Goal: Navigation & Orientation: Find specific page/section

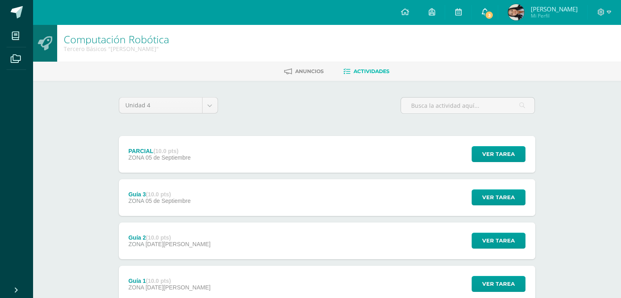
click at [488, 10] on icon at bounding box center [485, 11] width 7 height 7
click at [587, 262] on div "Computación Robótica Tercero Básicos "Arquimedes" Anuncios Actividades Unidad 4…" at bounding box center [327, 191] width 589 height 333
click at [560, 11] on span "[PERSON_NAME]" at bounding box center [554, 9] width 47 height 8
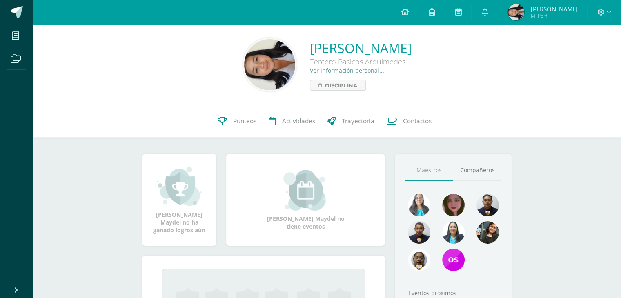
click at [375, 54] on link "Emely Maydel Ramírez Noj" at bounding box center [361, 48] width 102 height 18
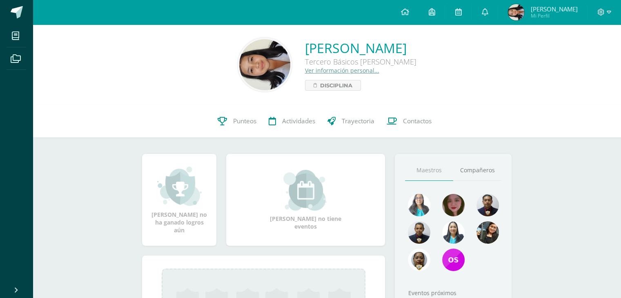
click at [316, 72] on link "Ver información personal..." at bounding box center [342, 71] width 74 height 8
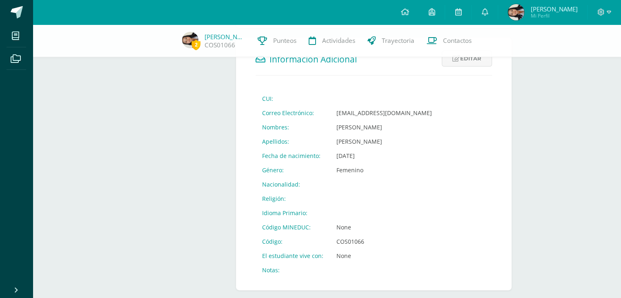
scroll to position [272, 0]
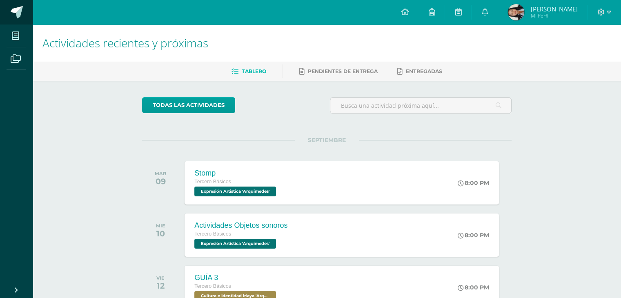
click at [16, 11] on span at bounding box center [17, 12] width 12 height 12
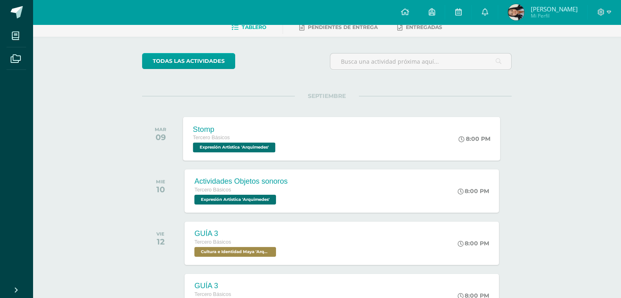
click at [404, 138] on div "Stomp Tercero Básicos Expresión Artistica '[PERSON_NAME]' 8:00 PM Stomp Expresi…" at bounding box center [341, 139] width 317 height 44
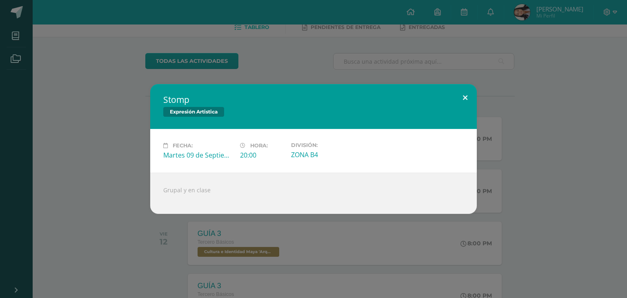
click at [461, 95] on button at bounding box center [465, 98] width 23 height 28
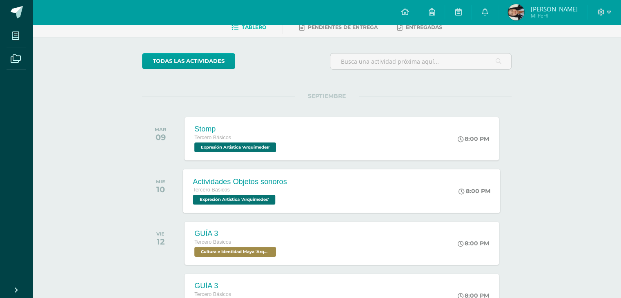
click at [306, 187] on div "Actividades Objetos sonoros Tercero Básicos Expresión Artistica '[PERSON_NAME]'…" at bounding box center [341, 191] width 317 height 44
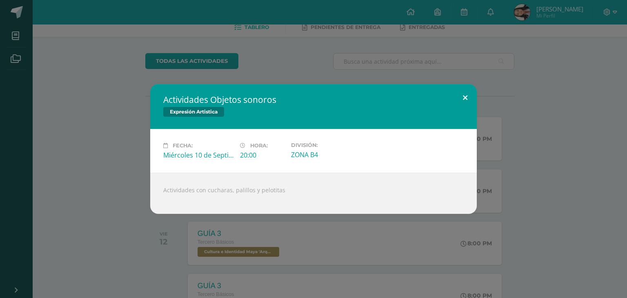
click at [458, 98] on button at bounding box center [465, 98] width 23 height 28
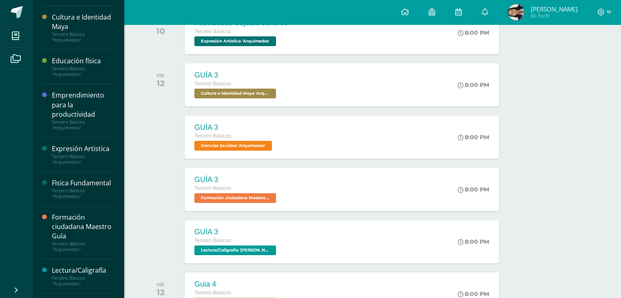
scroll to position [242, 0]
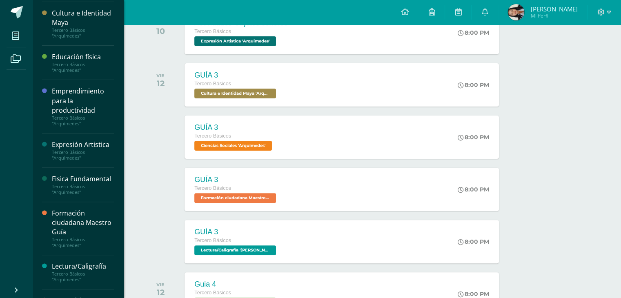
click at [104, 195] on div "Tercero Básicos "Arquimedes"" at bounding box center [83, 189] width 62 height 11
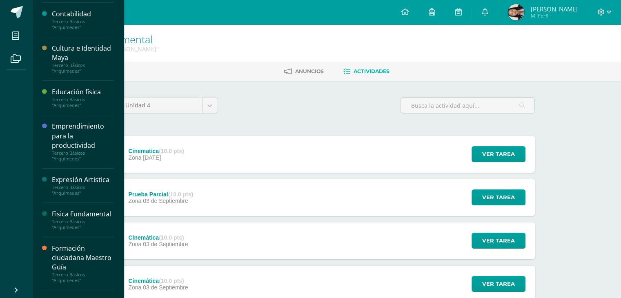
scroll to position [207, 0]
click at [98, 139] on div "Emprendimiento para la productividad" at bounding box center [83, 135] width 62 height 28
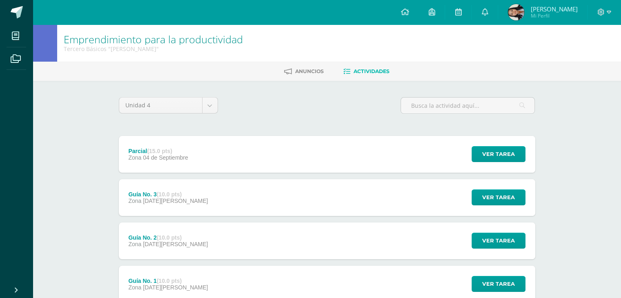
click at [246, 163] on div "Parcial (15.0 pts) Zona [DATE] Ver tarea Parcial Emprendimiento para la product…" at bounding box center [327, 154] width 417 height 37
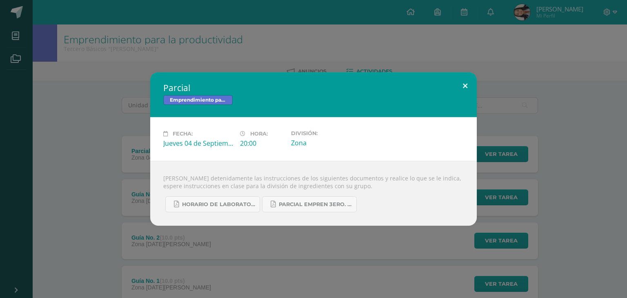
click at [468, 87] on button at bounding box center [465, 86] width 23 height 28
